Goal: Transaction & Acquisition: Purchase product/service

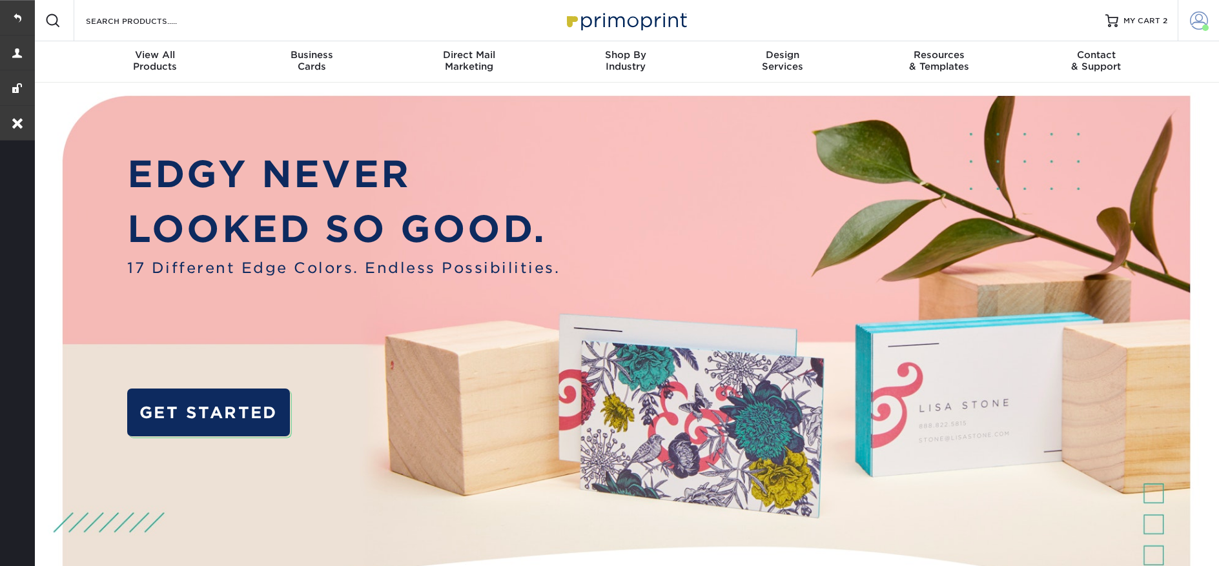
click at [1195, 28] on span at bounding box center [1199, 21] width 18 height 18
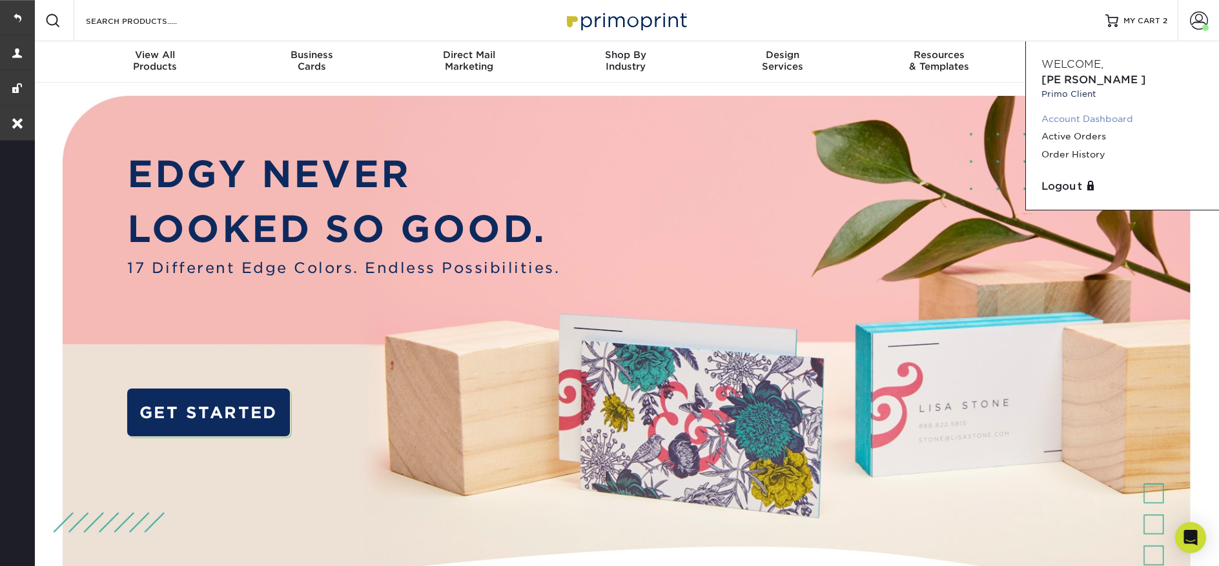
click at [1091, 110] on link "Account Dashboard" at bounding box center [1123, 118] width 162 height 17
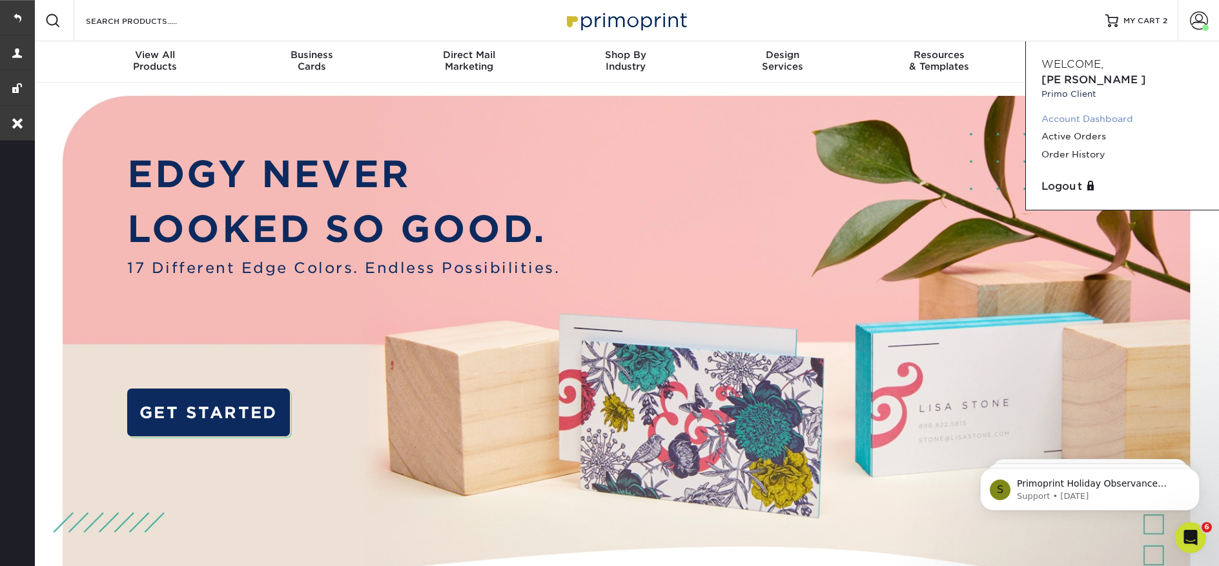
click at [1056, 110] on link "Account Dashboard" at bounding box center [1123, 118] width 162 height 17
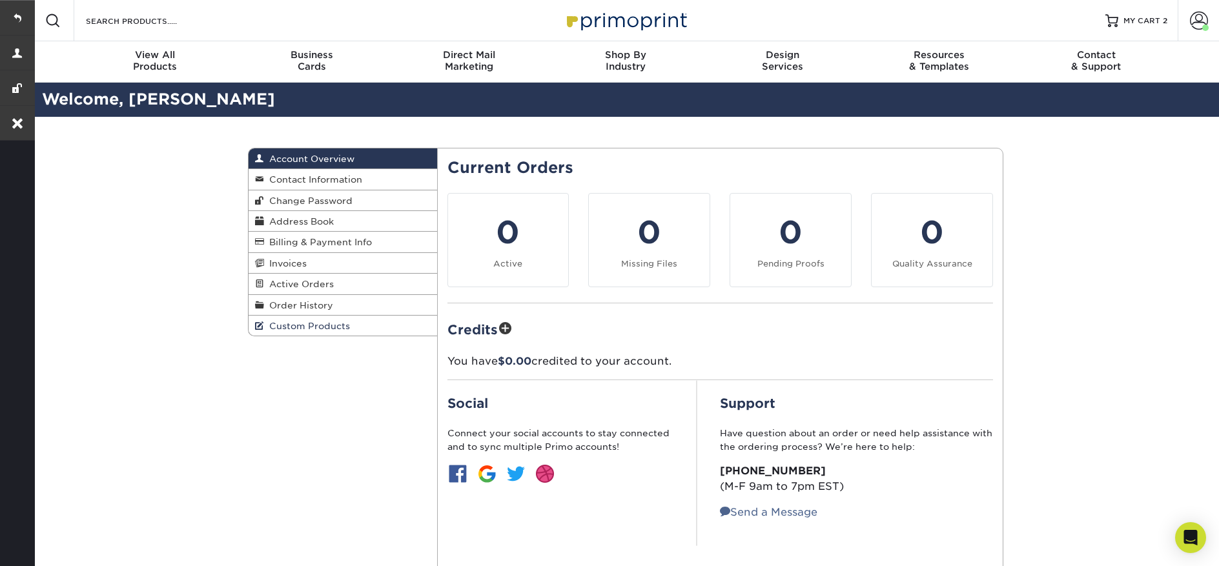
click at [349, 336] on link "Custom Products" at bounding box center [343, 326] width 189 height 20
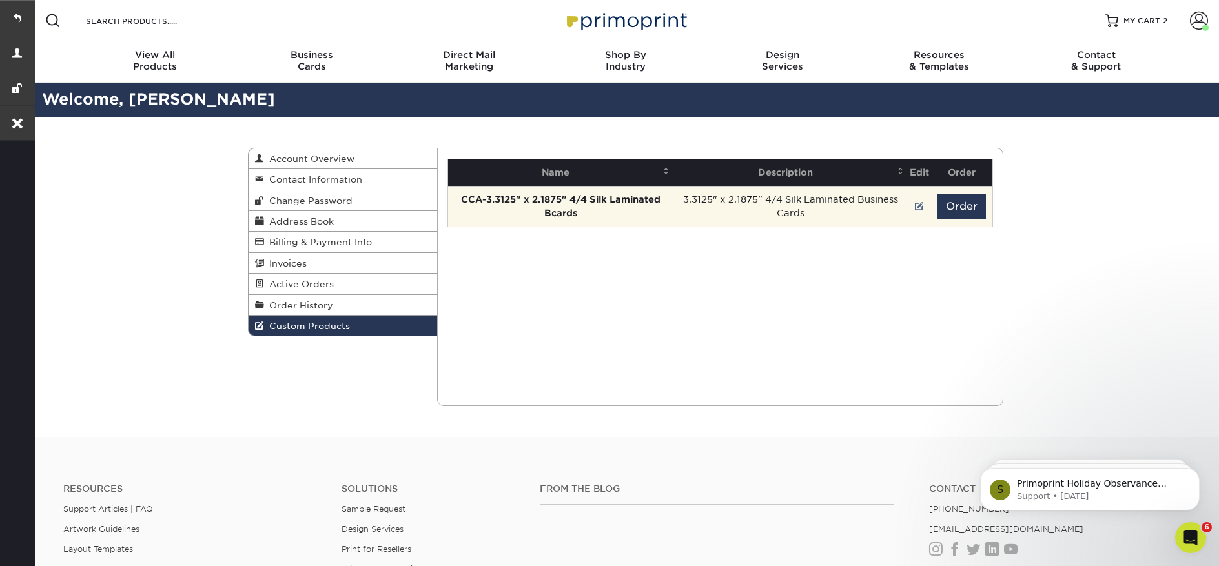
click at [553, 202] on strong "CCA-3.3125" x 2.1875" 4/4 Silk Laminated Bcards" at bounding box center [561, 206] width 200 height 24
click at [943, 213] on button "Order" at bounding box center [962, 206] width 48 height 25
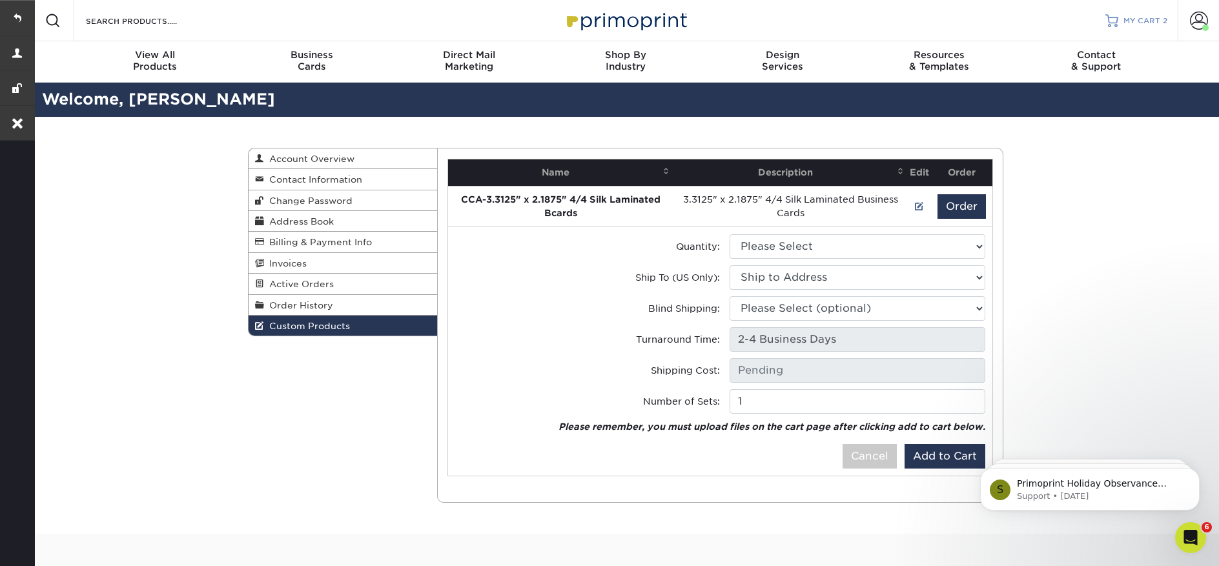
click at [1119, 23] on link "MY CART 2" at bounding box center [1137, 20] width 62 height 41
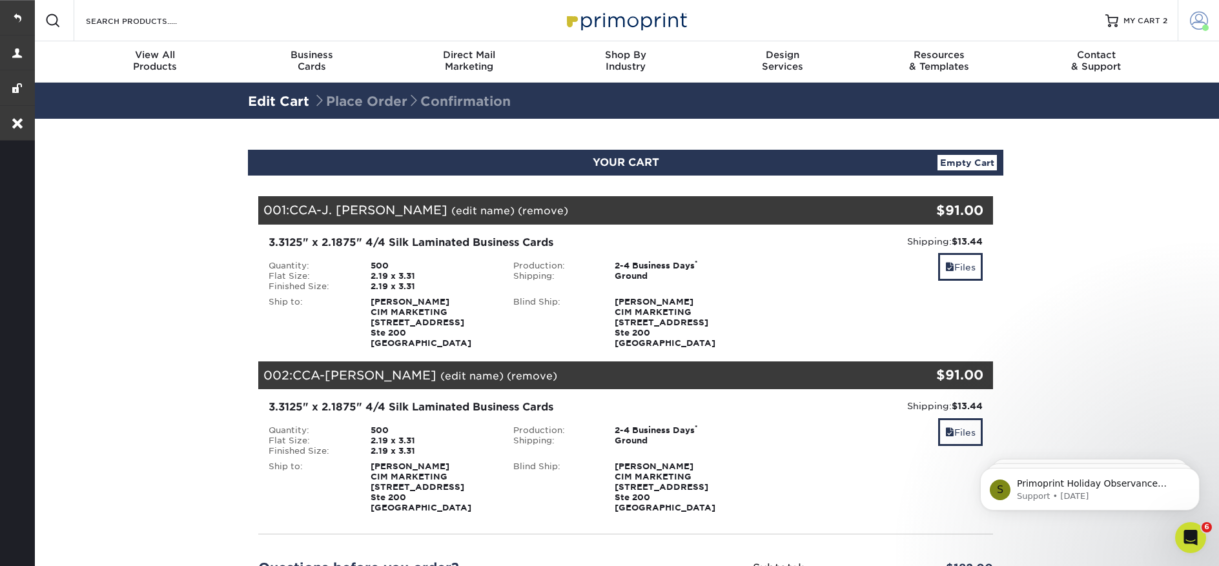
click at [1201, 21] on span at bounding box center [1199, 21] width 18 height 18
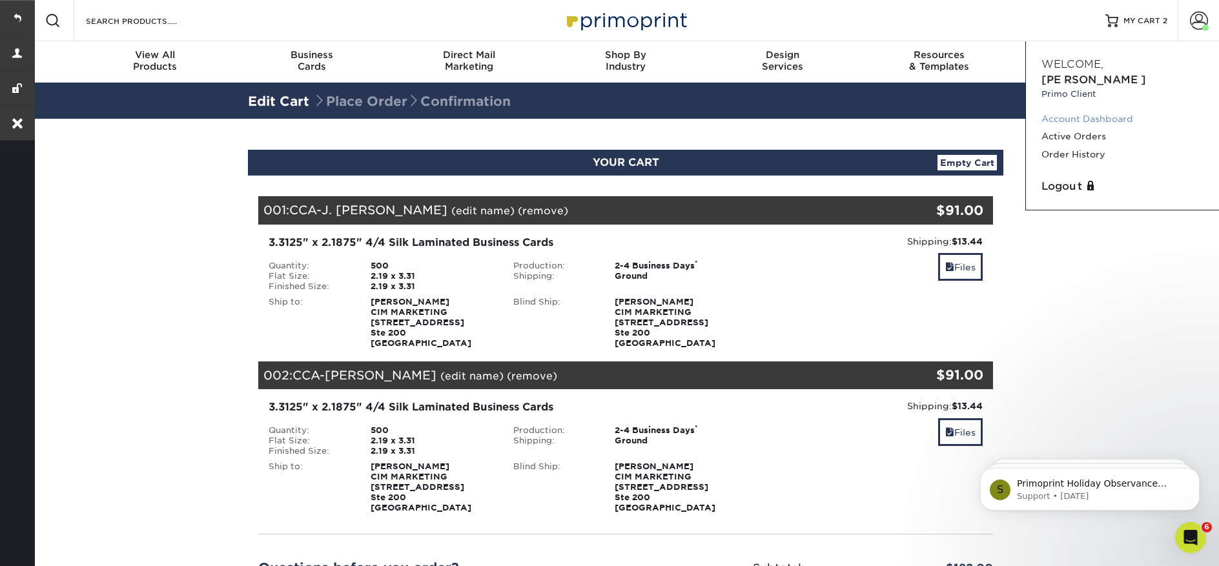
click at [1067, 110] on link "Account Dashboard" at bounding box center [1123, 118] width 162 height 17
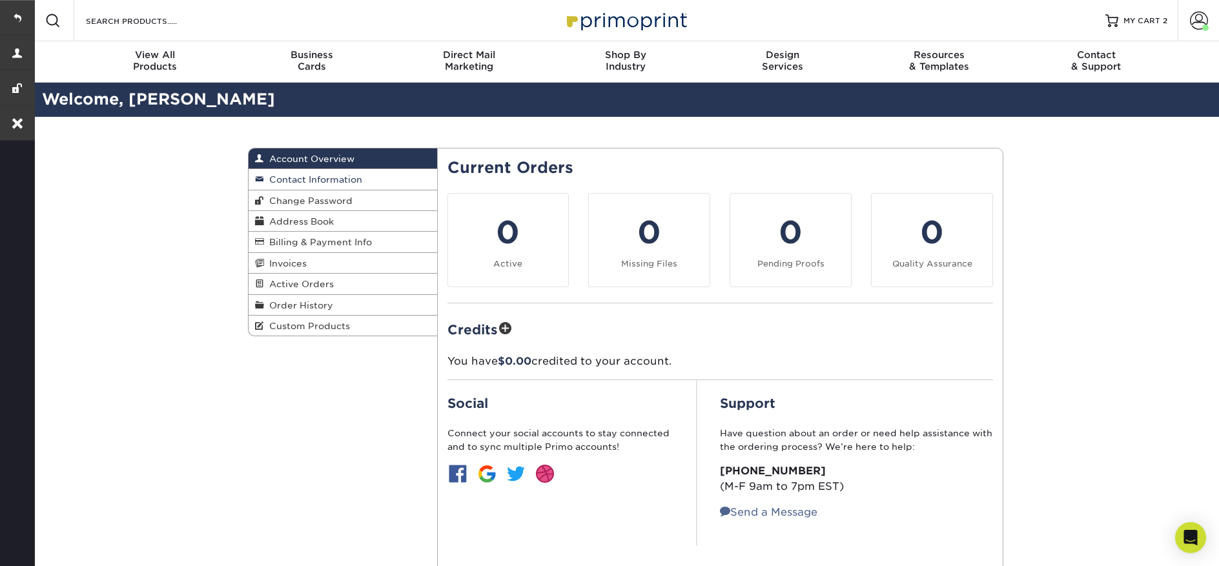
click at [342, 181] on span "Contact Information" at bounding box center [313, 179] width 98 height 10
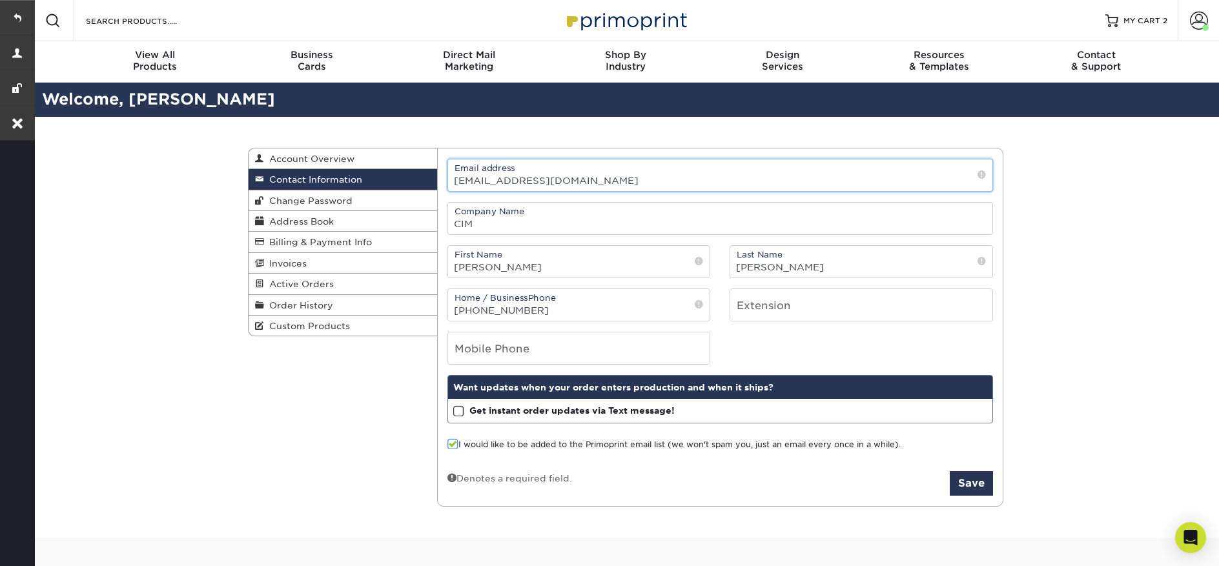
drag, startPoint x: 605, startPoint y: 180, endPoint x: 409, endPoint y: 183, distance: 195.7
click at [409, 148] on div "Contact Information Account Overview Contact Information Change Password Addres…" at bounding box center [626, 148] width 756 height 0
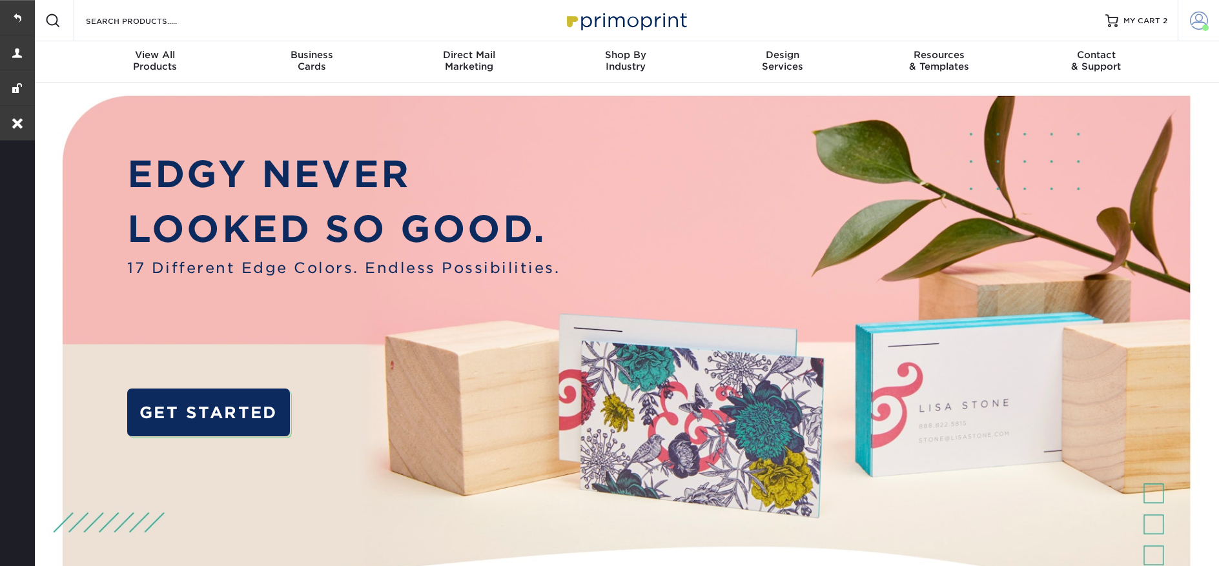
click at [1196, 24] on span at bounding box center [1199, 21] width 18 height 18
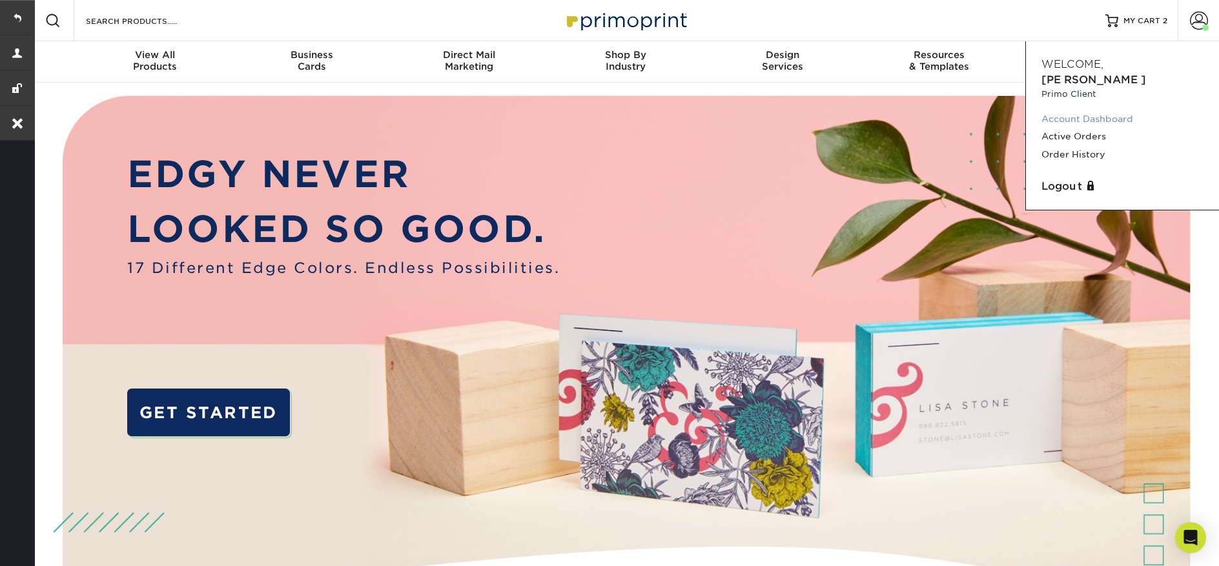
click at [1077, 110] on link "Account Dashboard" at bounding box center [1123, 118] width 162 height 17
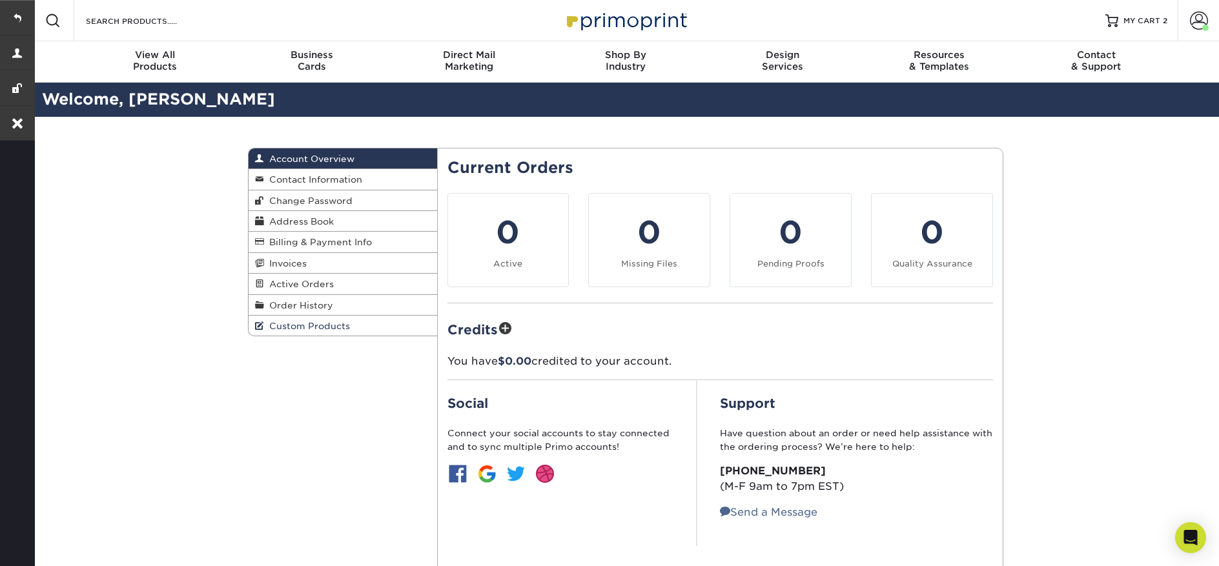
click at [287, 328] on span "Custom Products" at bounding box center [307, 326] width 86 height 10
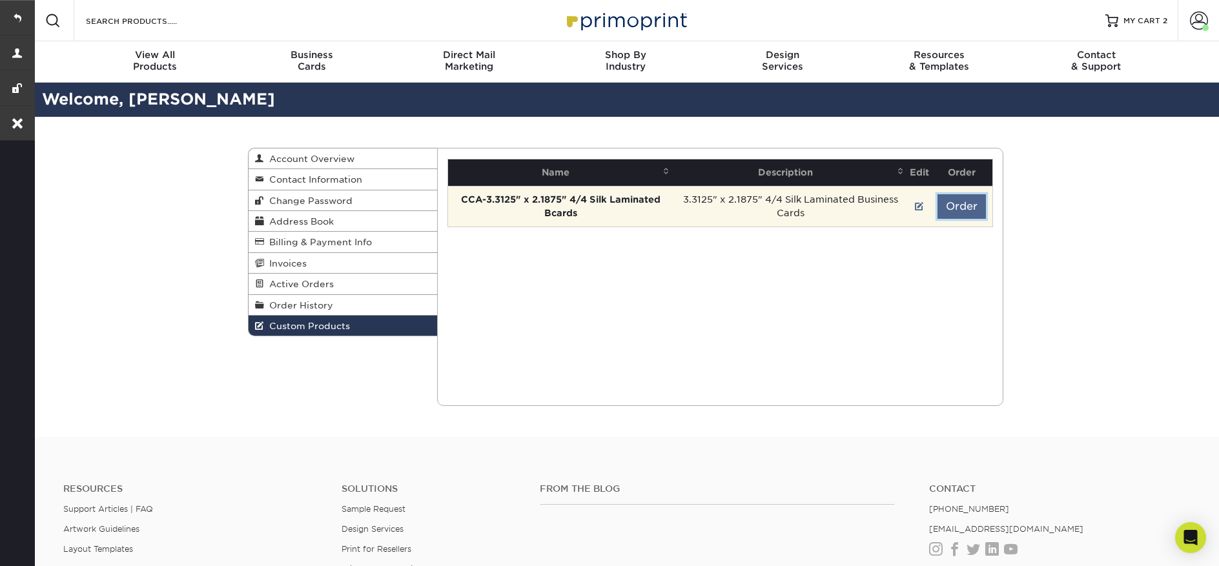
click at [958, 208] on button "Order" at bounding box center [962, 206] width 48 height 25
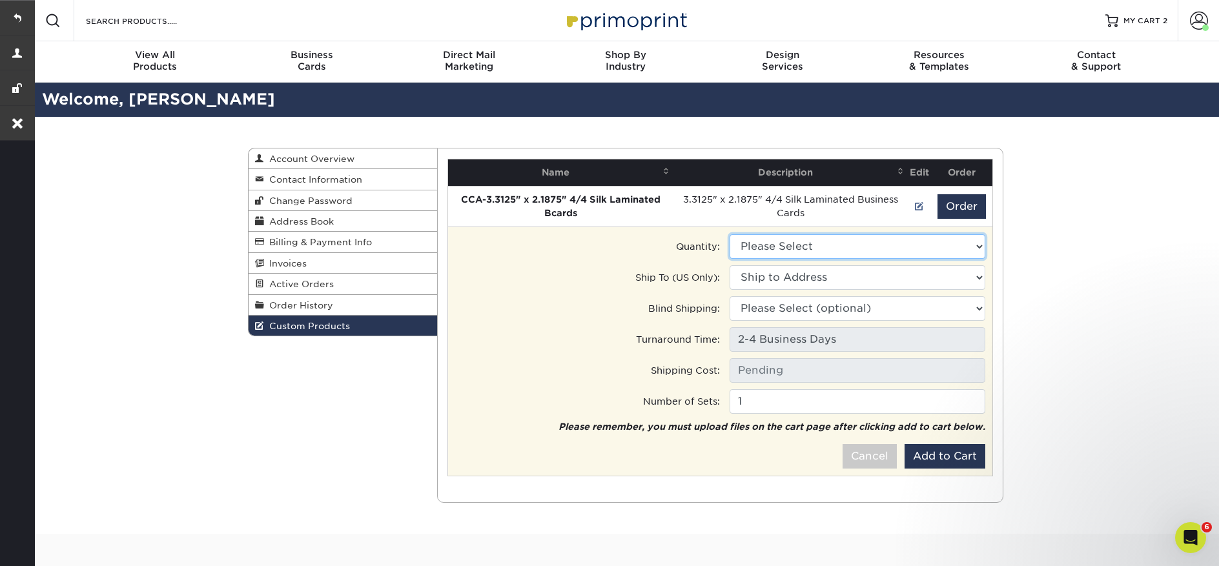
click at [853, 254] on select "Please Select 1000 - $122.00 500 - $91.00" at bounding box center [858, 246] width 256 height 25
click at [730, 234] on select "Please Select 1000 - $122.00 500 - $91.00" at bounding box center [858, 246] width 256 height 25
